Goal: Information Seeking & Learning: Learn about a topic

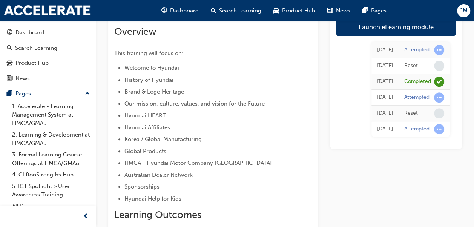
scroll to position [102, 0]
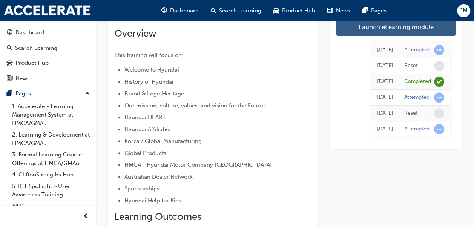
click at [400, 27] on link "Launch eLearning module" at bounding box center [396, 26] width 120 height 19
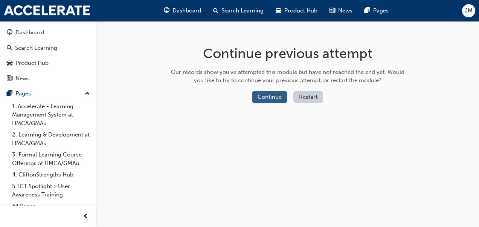
click at [279, 93] on button "Continue" at bounding box center [269, 97] width 35 height 12
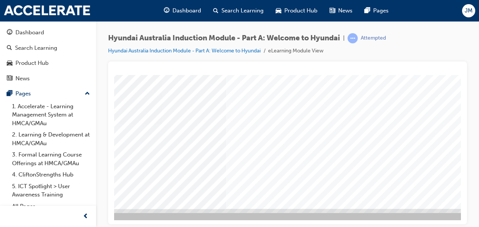
scroll to position [138, 171]
click at [407, 177] on div "Content Image Right" at bounding box center [205, 72] width 512 height 271
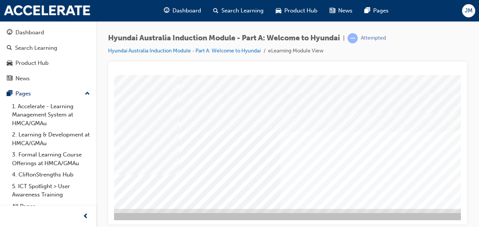
scroll to position [138, 171]
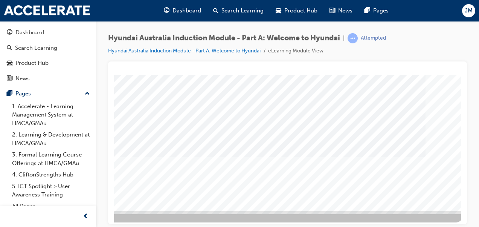
scroll to position [135, 171]
